Goal: Task Accomplishment & Management: Manage account settings

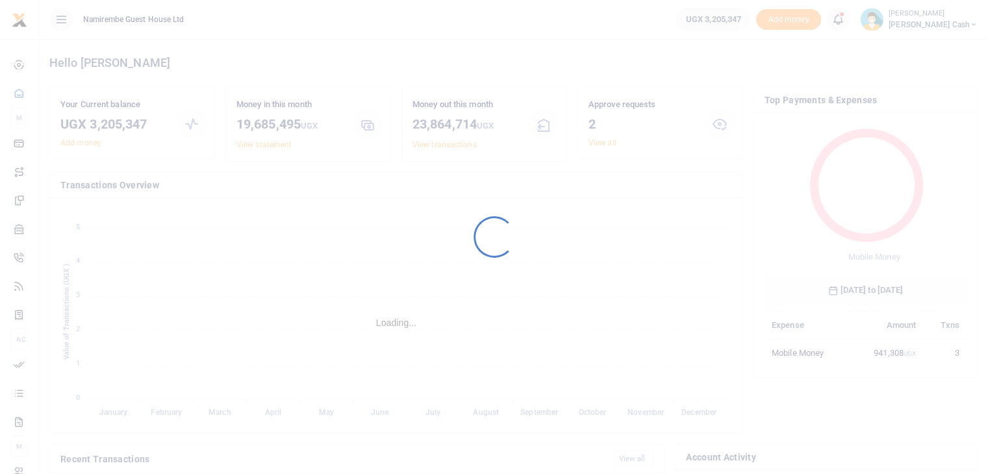
scroll to position [172, 192]
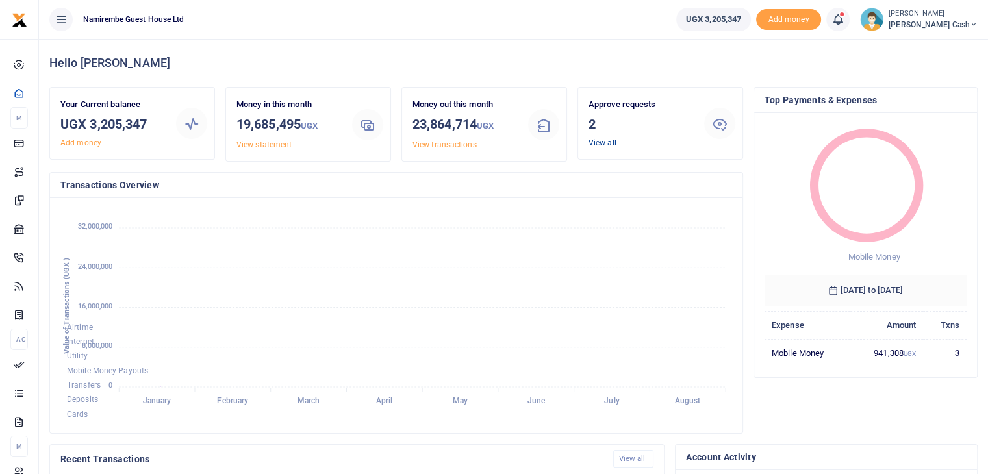
click at [600, 142] on link "View all" at bounding box center [603, 142] width 28 height 9
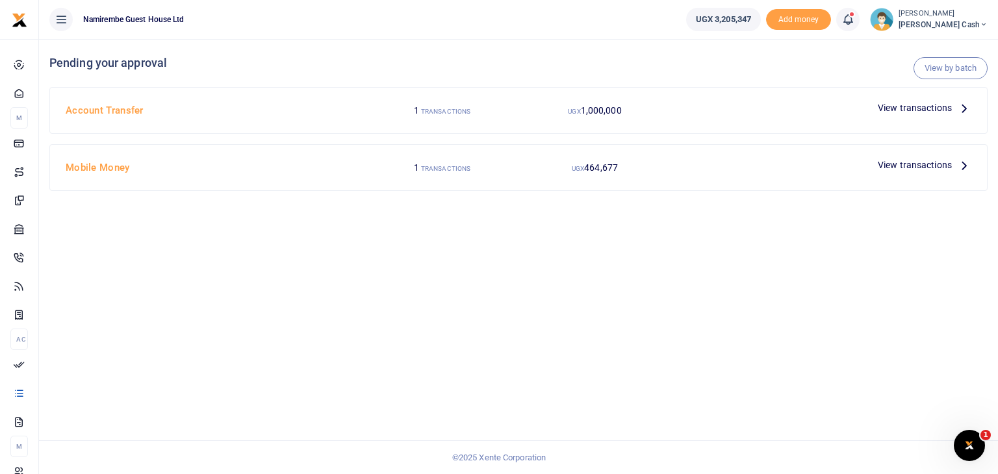
click at [890, 166] on span "View transactions" at bounding box center [915, 165] width 74 height 14
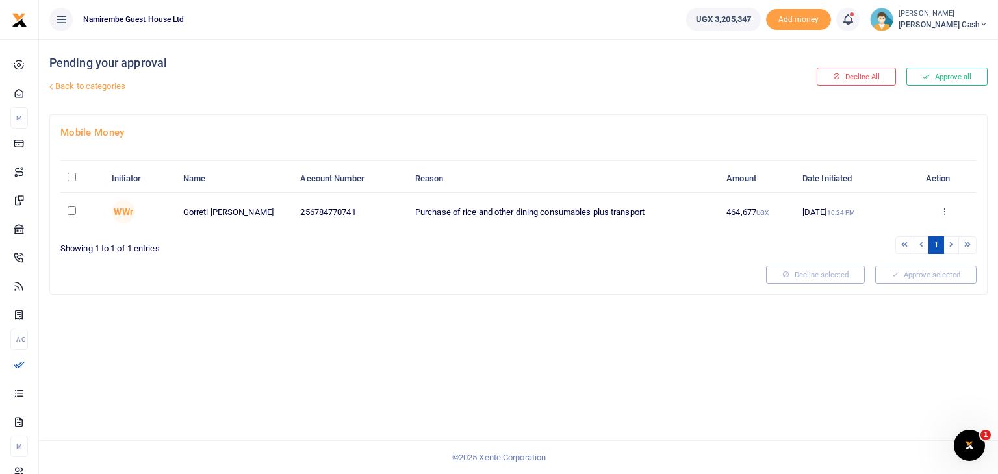
click at [70, 207] on input "checkbox" at bounding box center [72, 211] width 8 height 8
checkbox input "true"
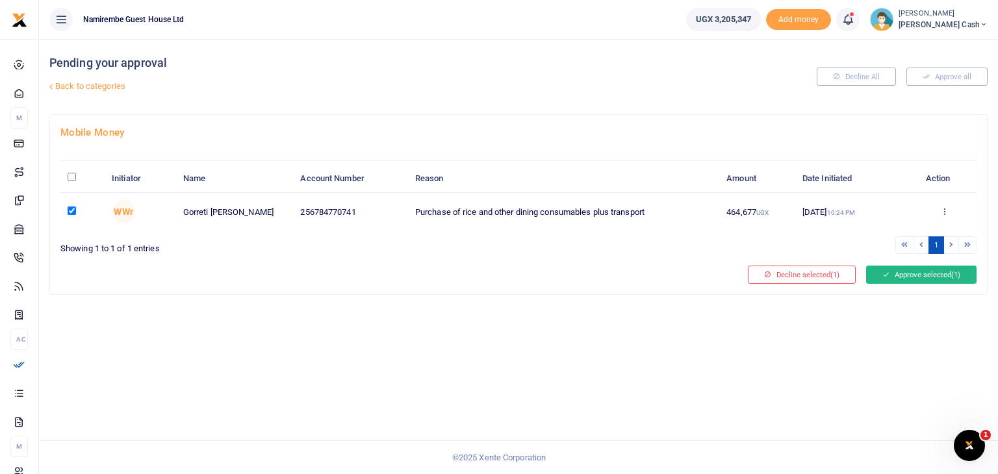
click at [910, 271] on button "Approve selected (1)" at bounding box center [921, 275] width 110 height 18
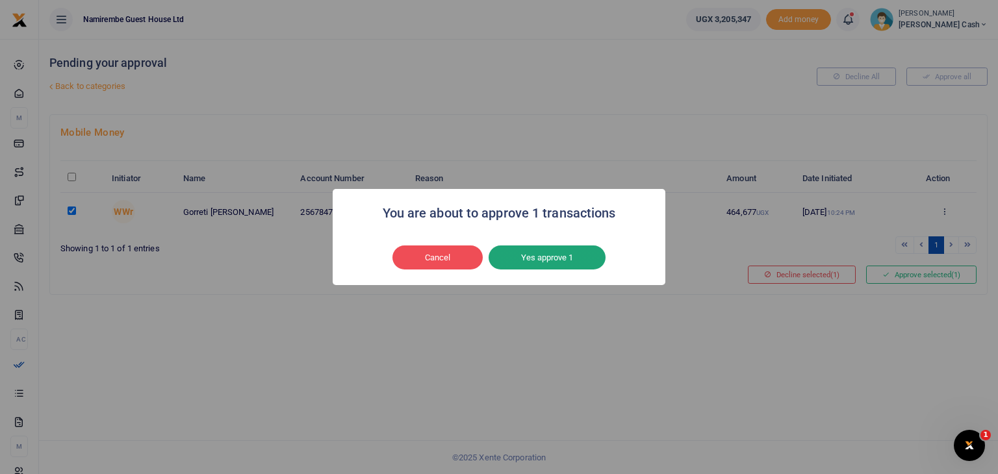
click at [560, 257] on button "Yes approve 1" at bounding box center [547, 258] width 117 height 25
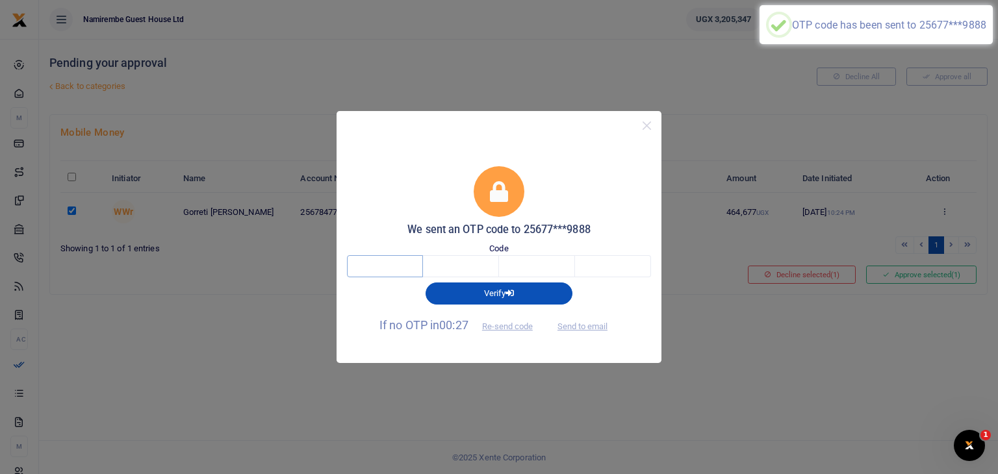
click at [375, 271] on input "text" at bounding box center [385, 266] width 76 height 22
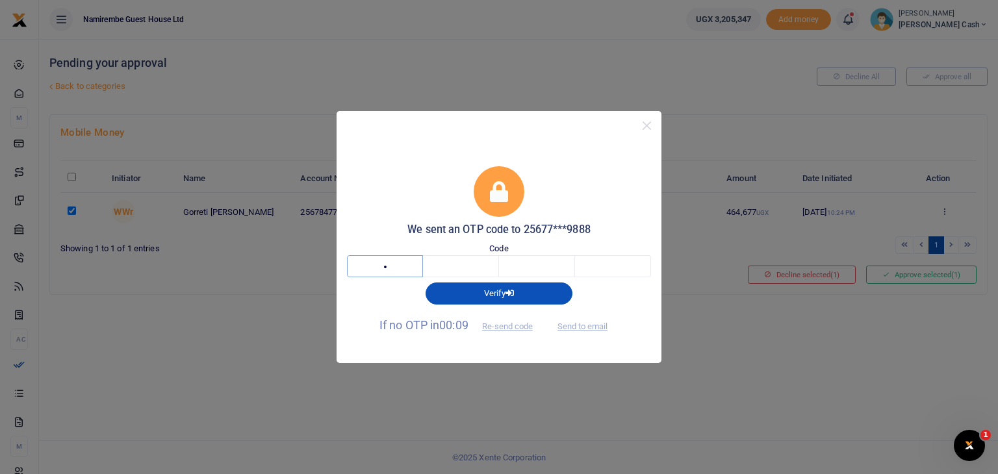
type input "3"
type input "2"
type input "8"
type input "7"
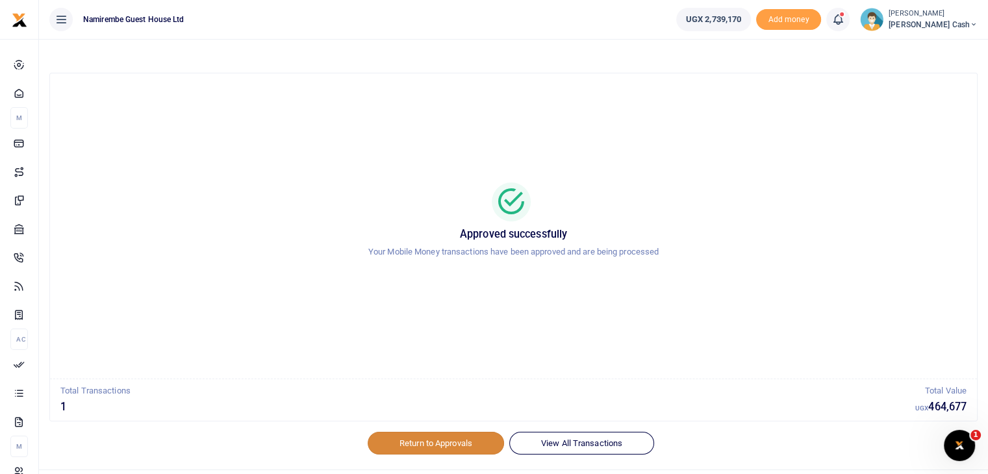
click at [422, 452] on link "Return to Approvals" at bounding box center [436, 443] width 136 height 22
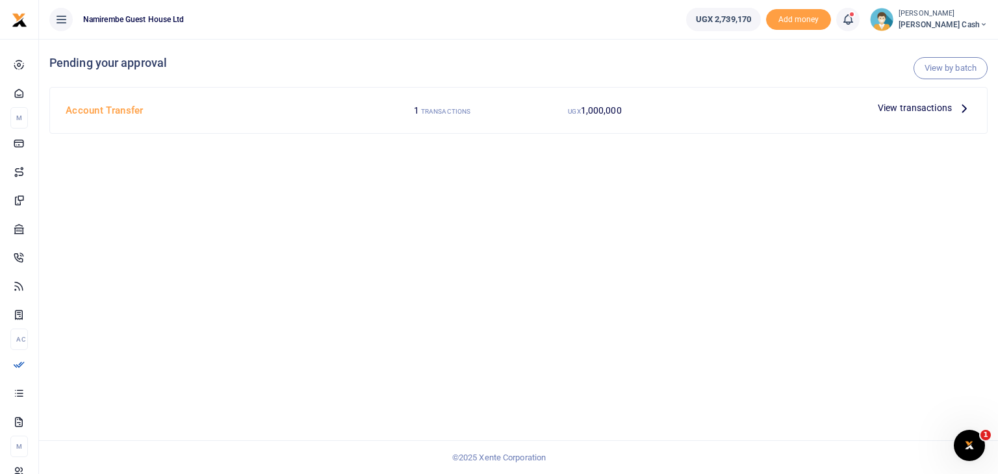
click at [949, 108] on span "View transactions" at bounding box center [915, 108] width 74 height 14
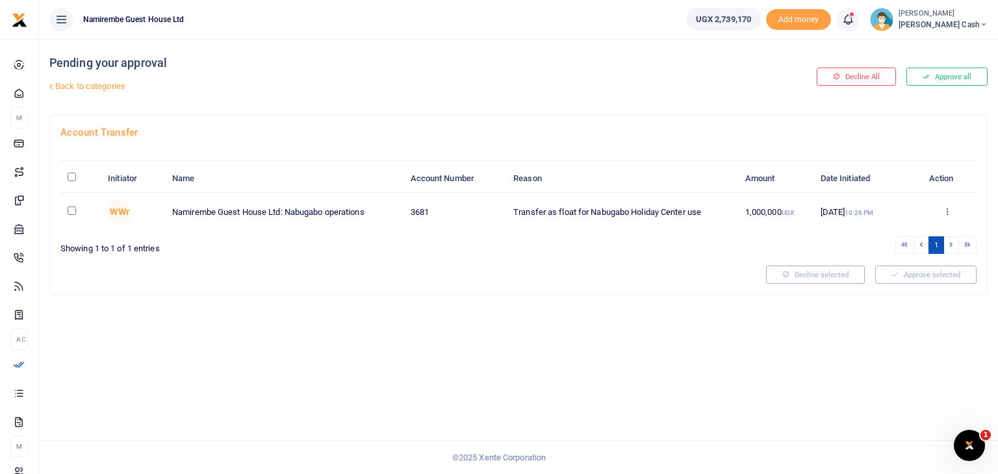
click at [67, 212] on td at bounding box center [80, 212] width 40 height 38
click at [68, 209] on input "checkbox" at bounding box center [72, 211] width 8 height 8
checkbox input "true"
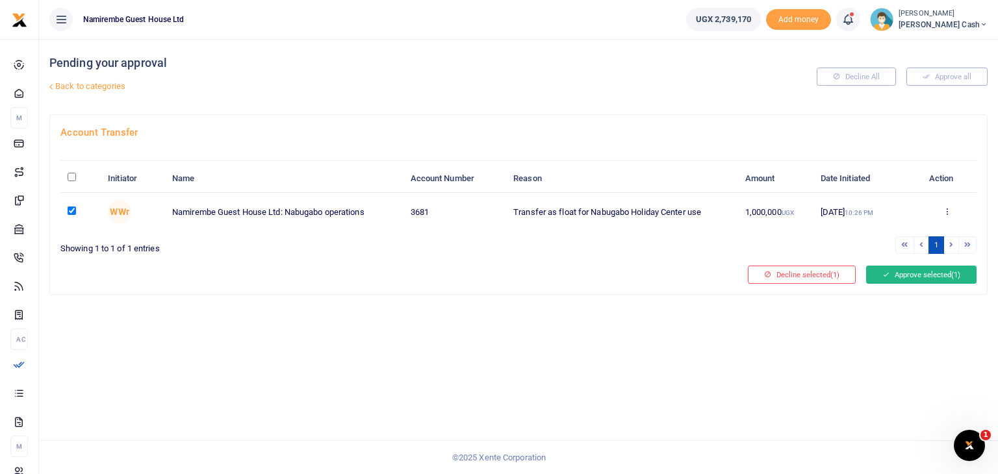
click at [921, 278] on button "Approve selected (1)" at bounding box center [921, 275] width 110 height 18
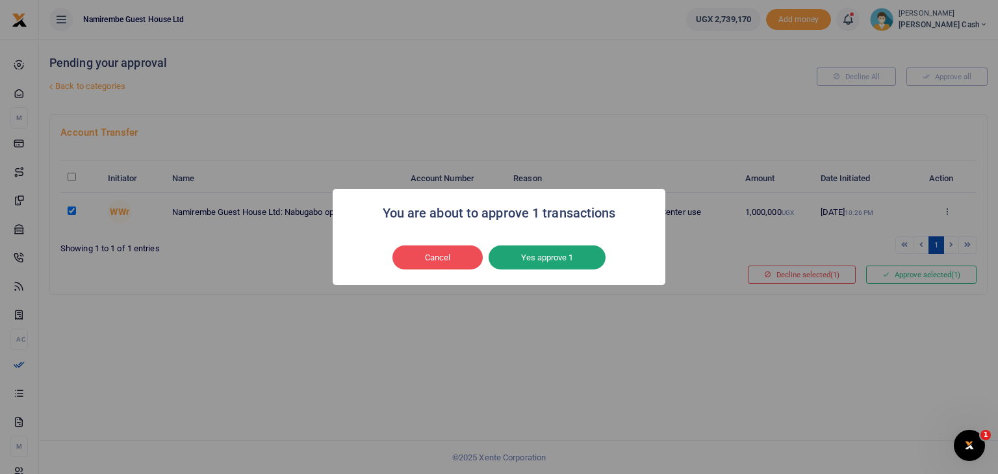
click at [571, 254] on button "Yes approve 1" at bounding box center [547, 258] width 117 height 25
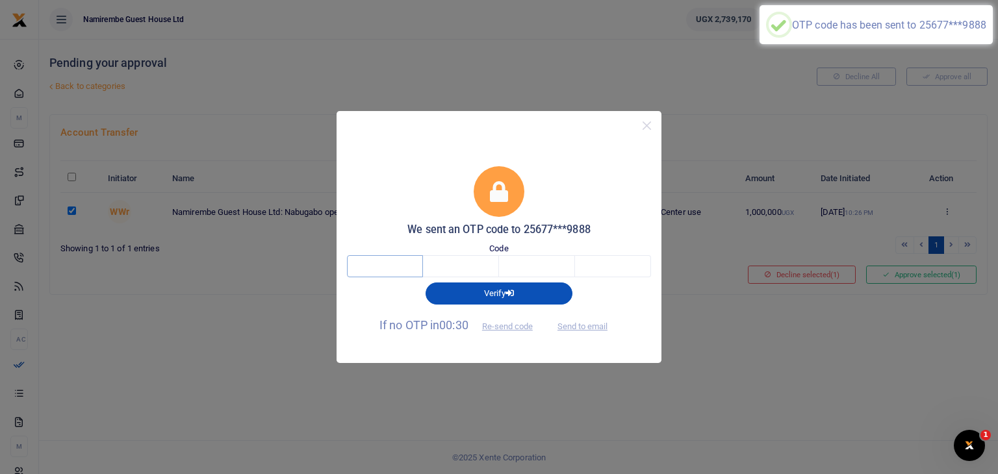
click at [390, 268] on input "text" at bounding box center [385, 266] width 76 height 22
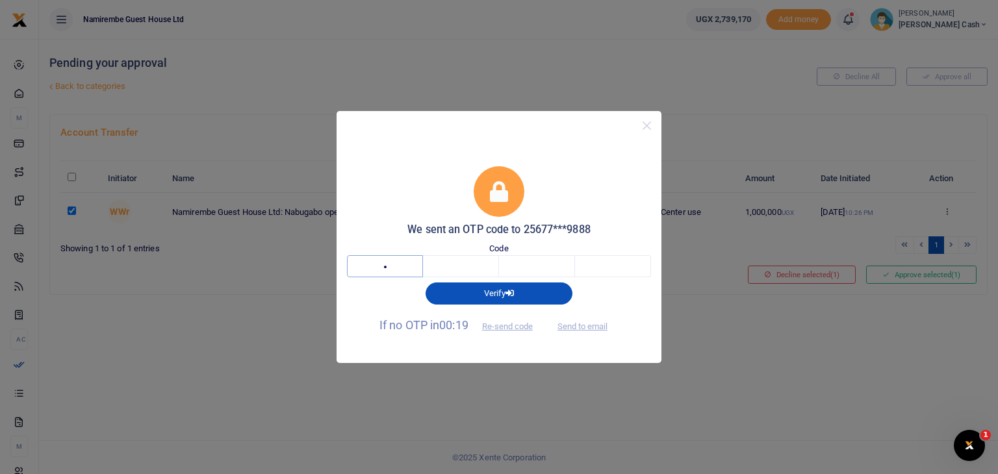
type input "1"
type input "5"
type input "7"
